Goal: Communication & Community: Participate in discussion

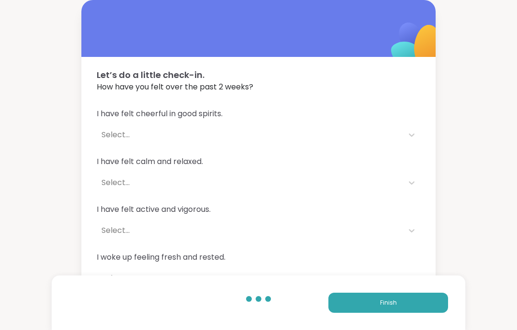
click at [423, 305] on button "Finish" at bounding box center [388, 303] width 120 height 20
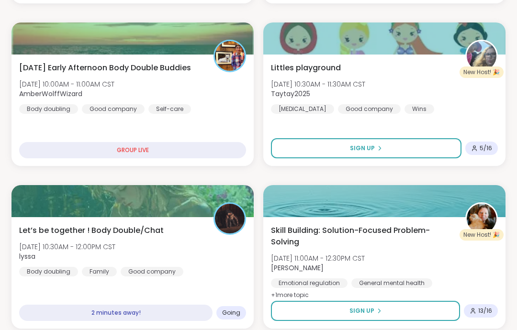
scroll to position [301, 0]
click at [182, 256] on div "Let’s be together ! Body Double/Chat [DATE] 10:30AM - 12:00PM CST lyssa Body do…" at bounding box center [132, 251] width 227 height 52
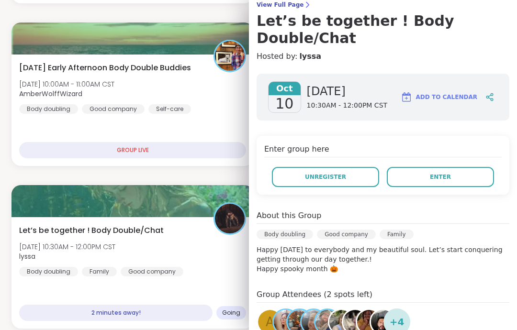
scroll to position [61, 0]
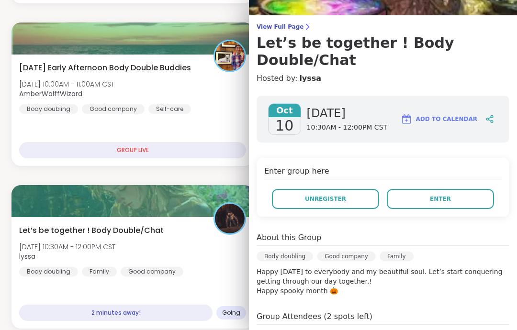
click at [471, 200] on div "[DATE] [DATE] 10:30AM - 12:00PM CST Add to Calendar Enter group here Unregister…" at bounding box center [383, 283] width 268 height 390
click at [472, 189] on button "Enter" at bounding box center [440, 199] width 107 height 20
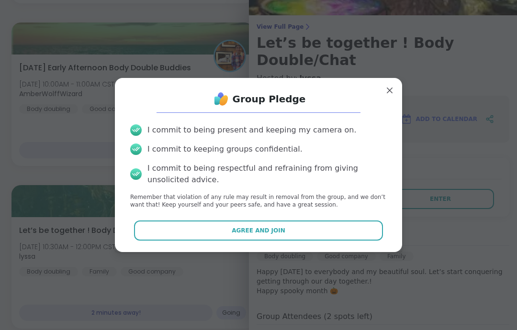
click at [352, 241] on button "Agree and Join" at bounding box center [258, 231] width 249 height 20
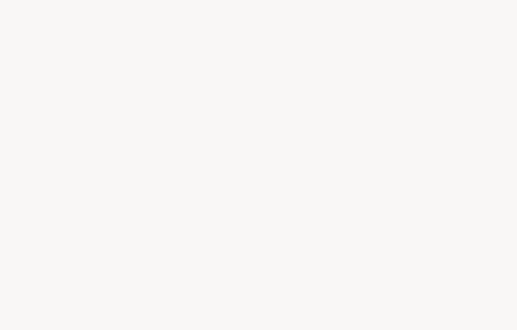
scroll to position [38, 0]
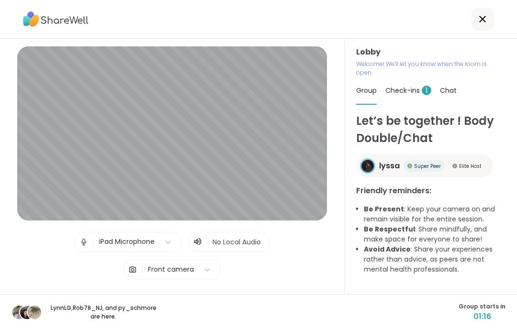
click at [404, 86] on span "Check-ins 1" at bounding box center [408, 91] width 46 height 10
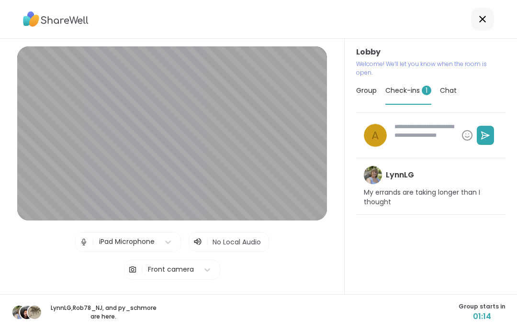
type textarea "*"
click at [375, 86] on span "Group" at bounding box center [366, 91] width 21 height 10
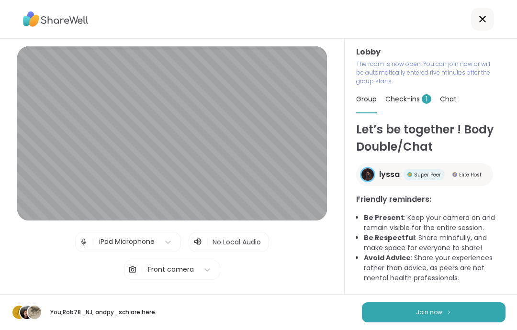
click at [477, 312] on button "Join now" at bounding box center [434, 312] width 144 height 20
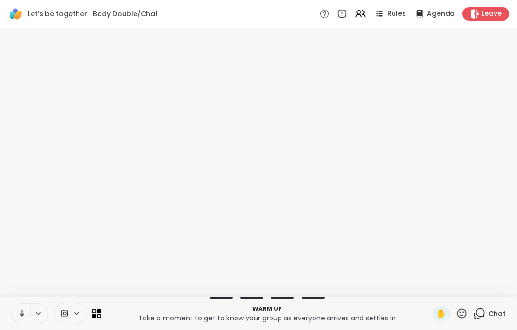
scroll to position [0, 0]
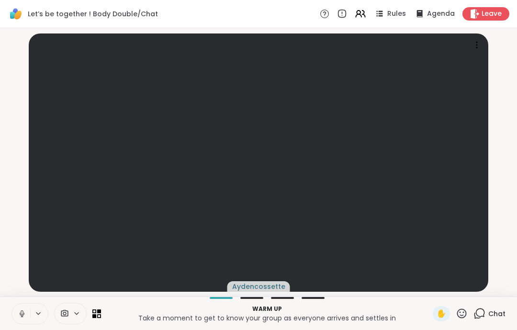
click at [22, 304] on button at bounding box center [21, 314] width 18 height 20
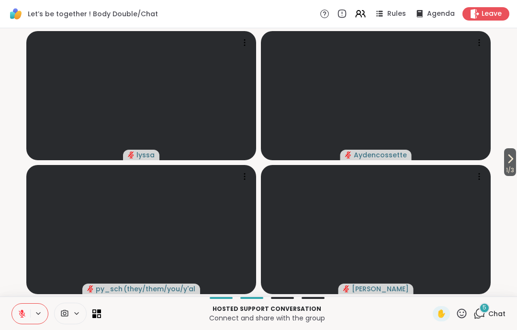
click at [14, 301] on div "Hosted support conversation Connect and share with the group ✋ 5 Chat" at bounding box center [258, 313] width 517 height 33
click at [26, 310] on icon at bounding box center [22, 314] width 9 height 9
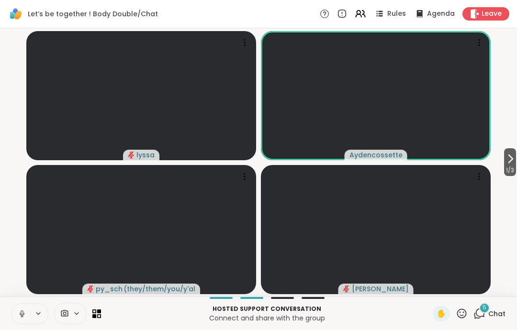
click at [21, 306] on button at bounding box center [21, 314] width 18 height 20
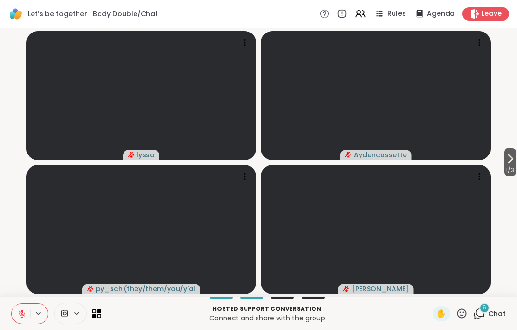
click at [495, 172] on video-player-container "1 / 3 lyssa Aydencossette py_sch ( they/them/you/y'all/i/we ) [PERSON_NAME]" at bounding box center [258, 162] width 505 height 261
click at [515, 159] on button "1 / 3" at bounding box center [510, 162] width 12 height 28
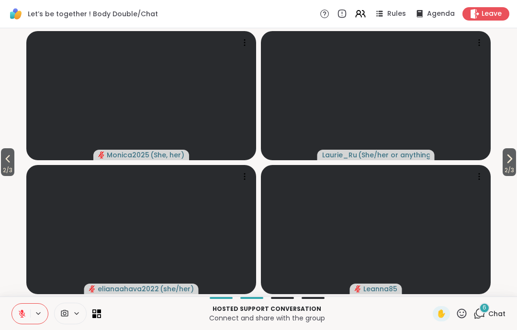
click at [515, 152] on button "2 / 3" at bounding box center [508, 162] width 13 height 28
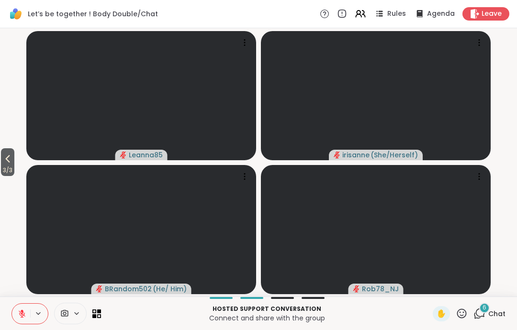
click at [12, 175] on span "3 / 3" at bounding box center [7, 170] width 13 height 11
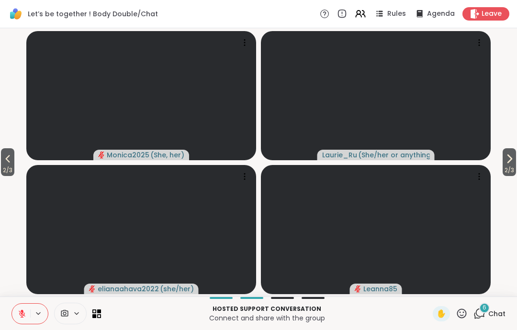
click at [15, 178] on video-player-container "2 / 3 2 / 3 Monica2025 ( She, her ) [PERSON_NAME] ( She/her or anything else ) …" at bounding box center [258, 162] width 505 height 261
click at [6, 165] on span "2 / 3" at bounding box center [7, 170] width 13 height 11
